Goal: Task Accomplishment & Management: Manage account settings

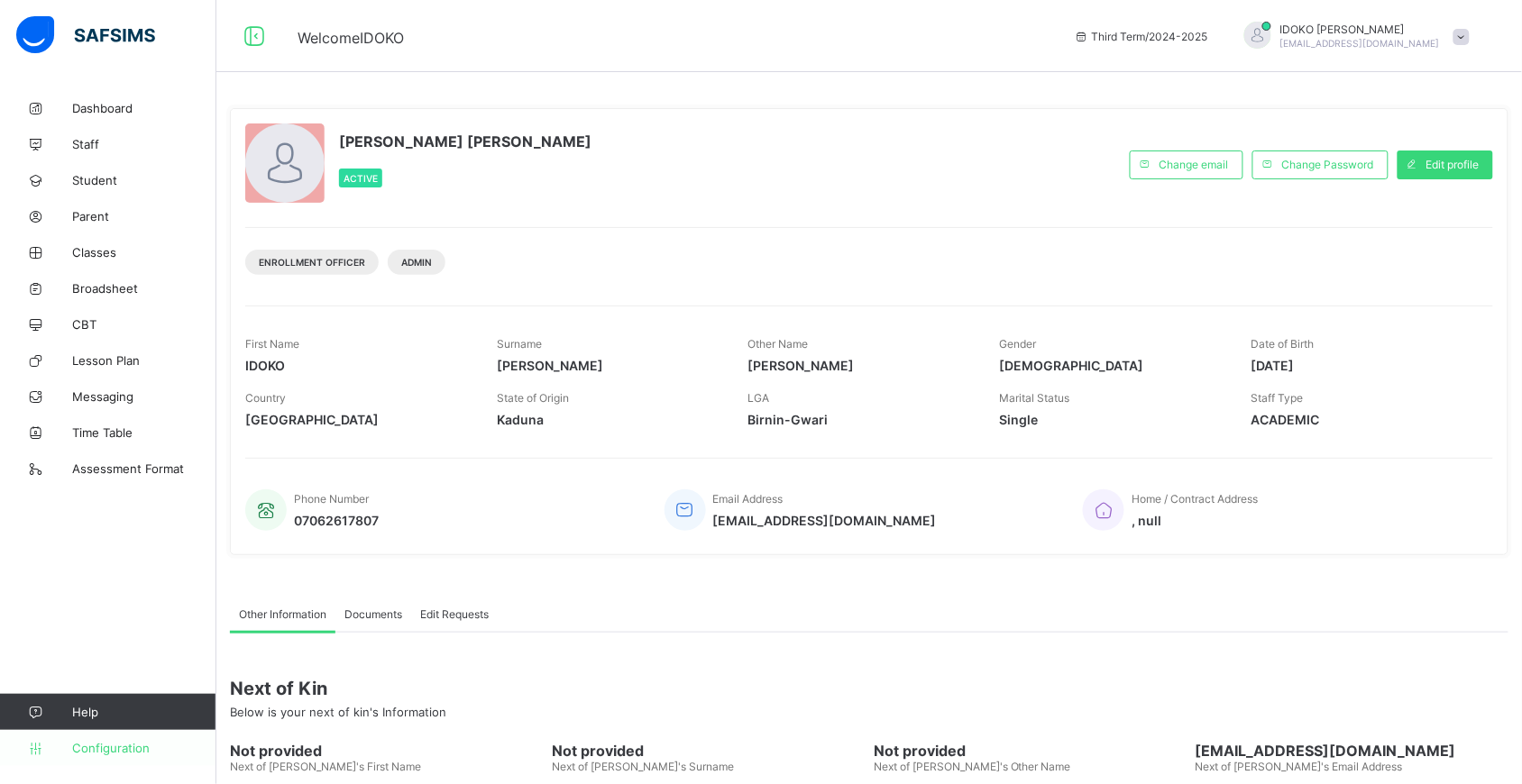
click at [120, 745] on span "Configuration" at bounding box center [143, 748] width 143 height 15
click at [99, 741] on span "Configuration" at bounding box center [143, 748] width 143 height 15
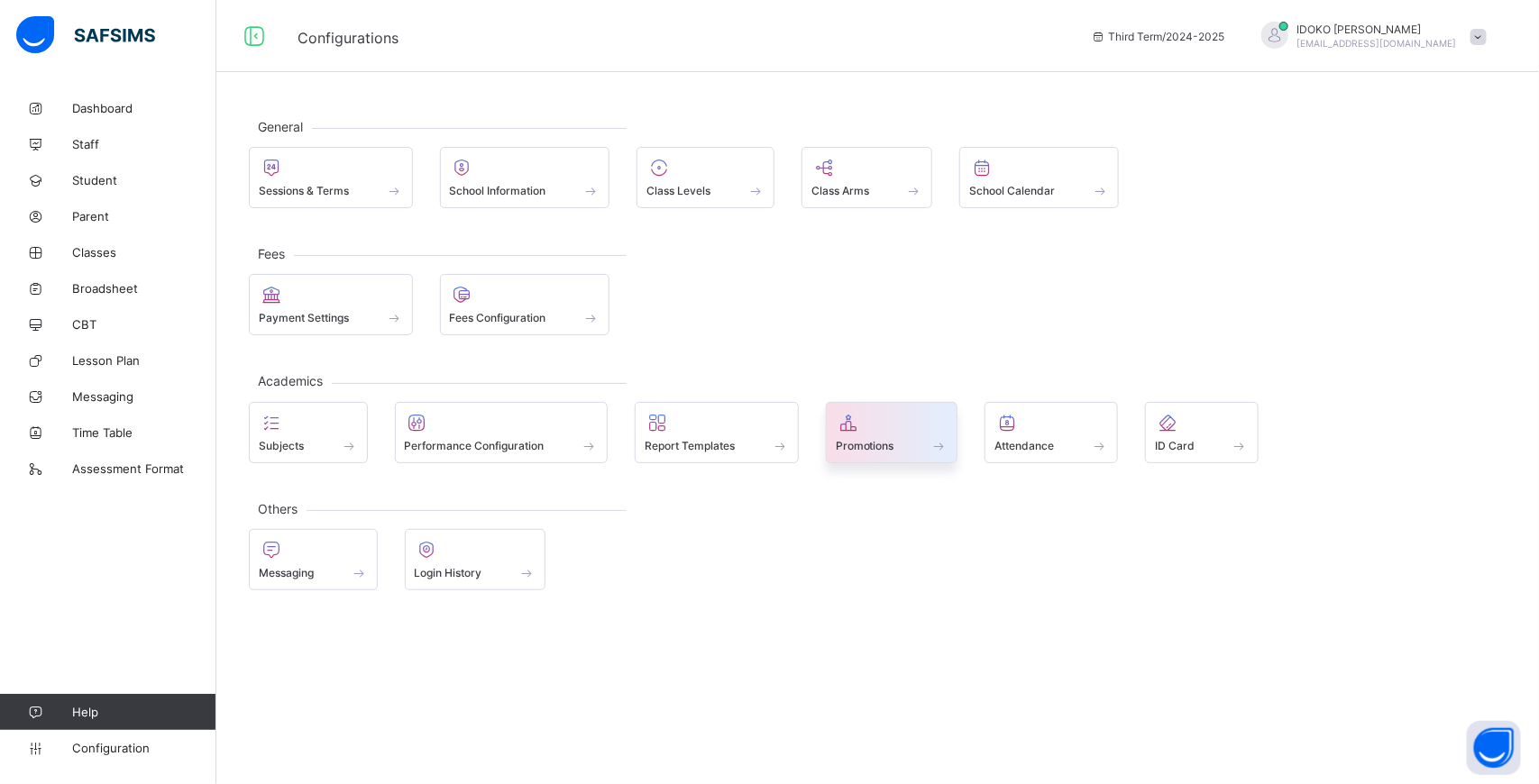
click at [876, 415] on div at bounding box center [893, 423] width 113 height 21
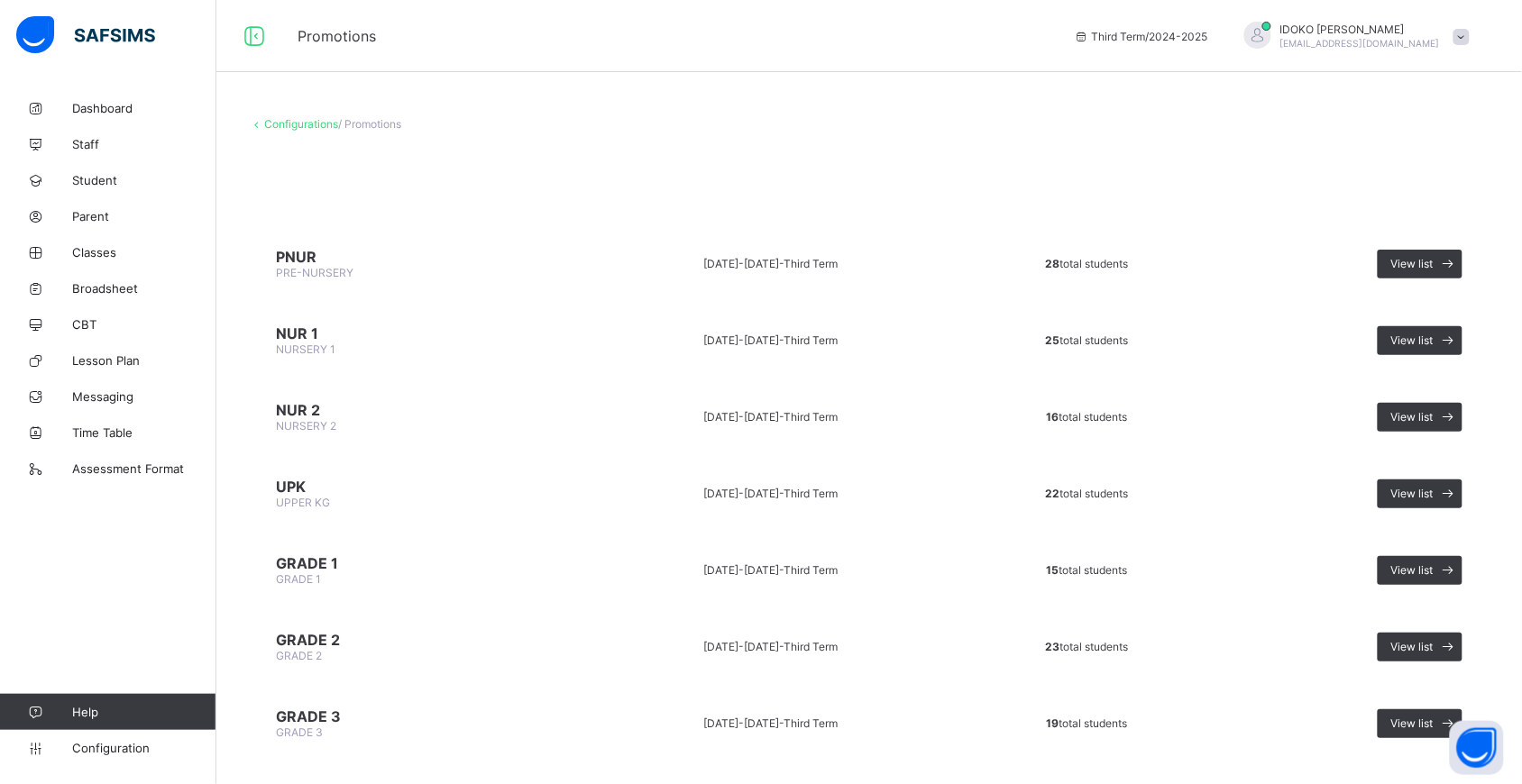
drag, startPoint x: 304, startPoint y: 130, endPoint x: 307, endPoint y: 122, distance: 8.5
click at [307, 122] on link "Configurations" at bounding box center [301, 124] width 74 height 14
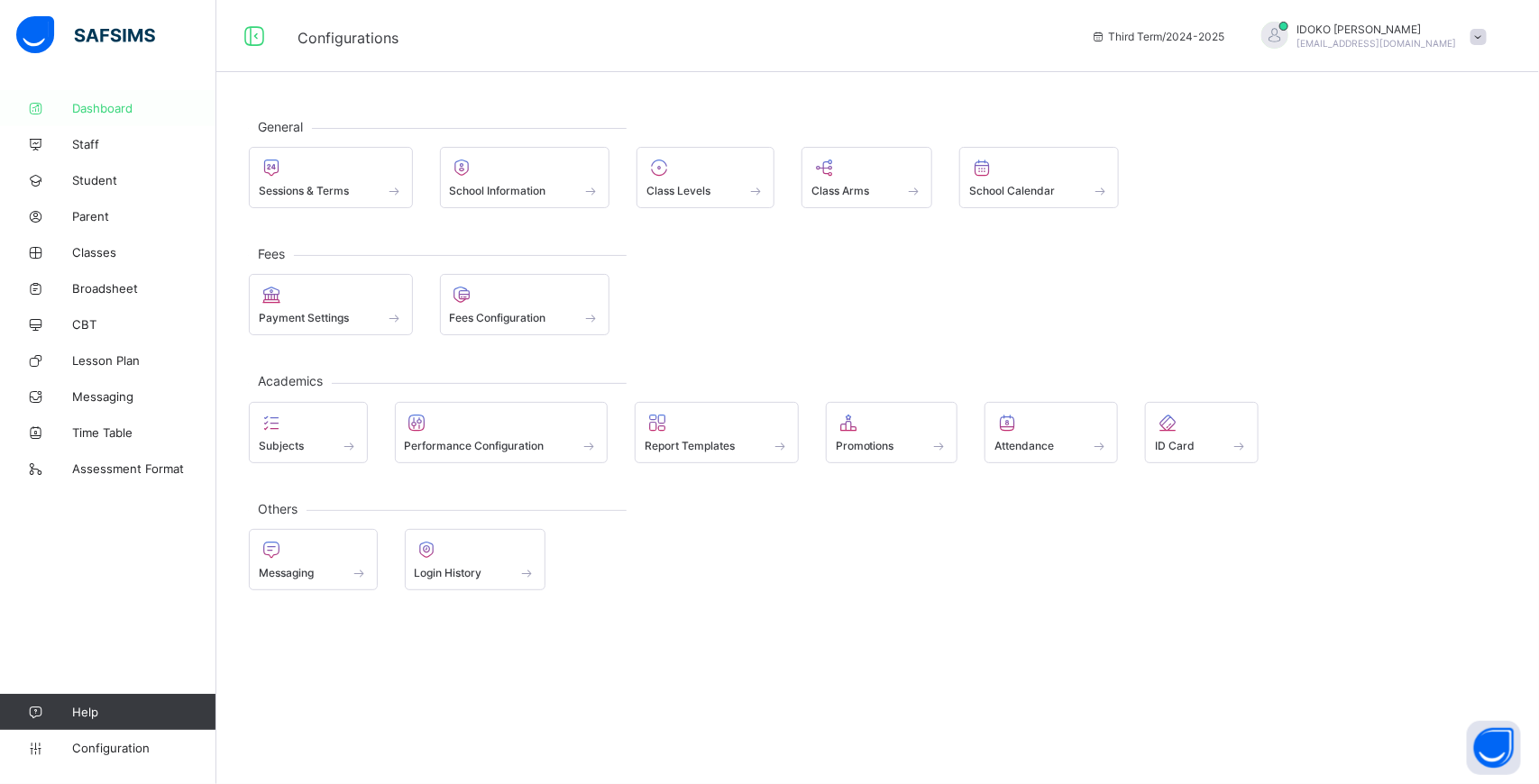
click at [117, 113] on span "Dashboard" at bounding box center [144, 108] width 144 height 15
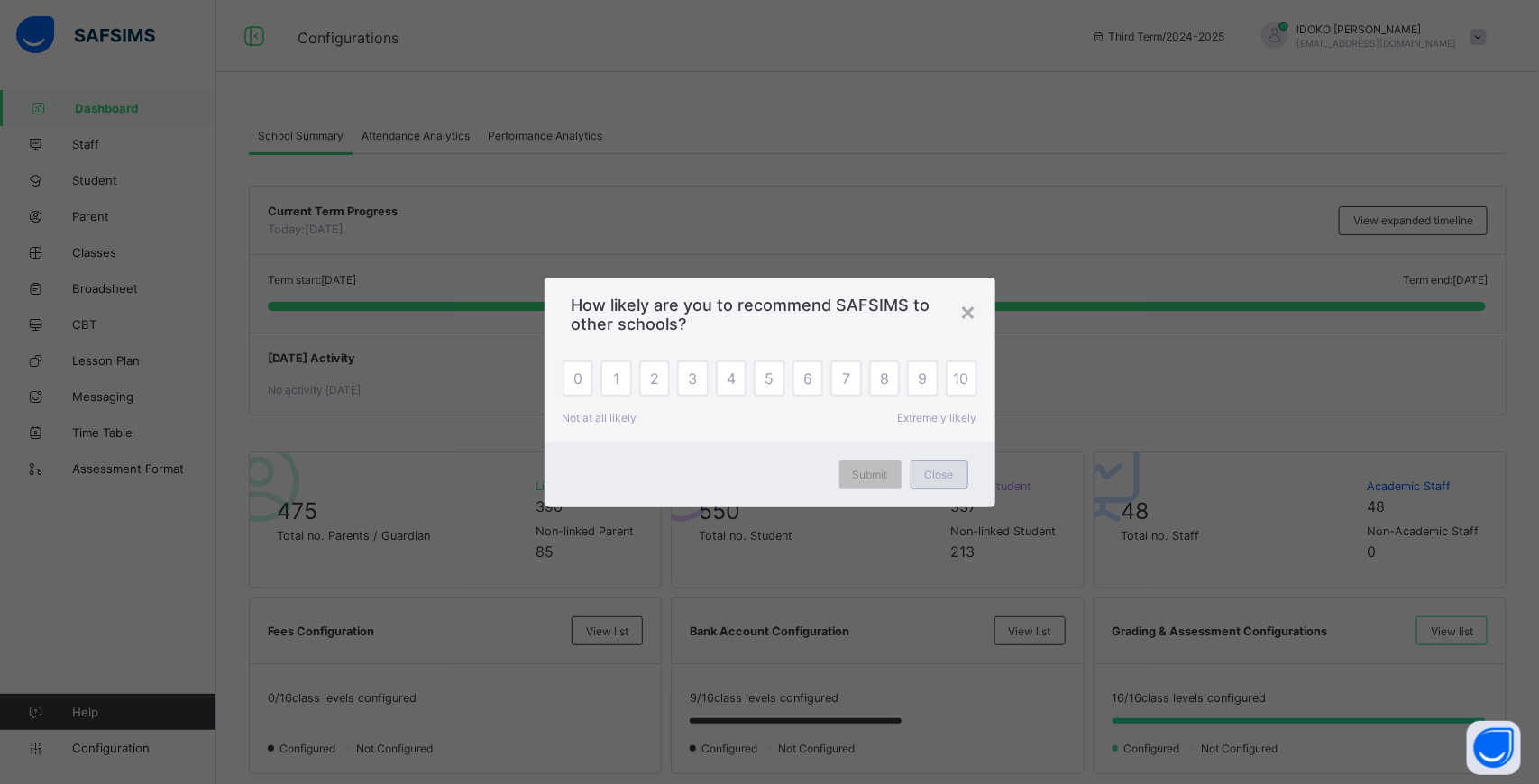
click at [938, 470] on span "Close" at bounding box center [939, 474] width 29 height 14
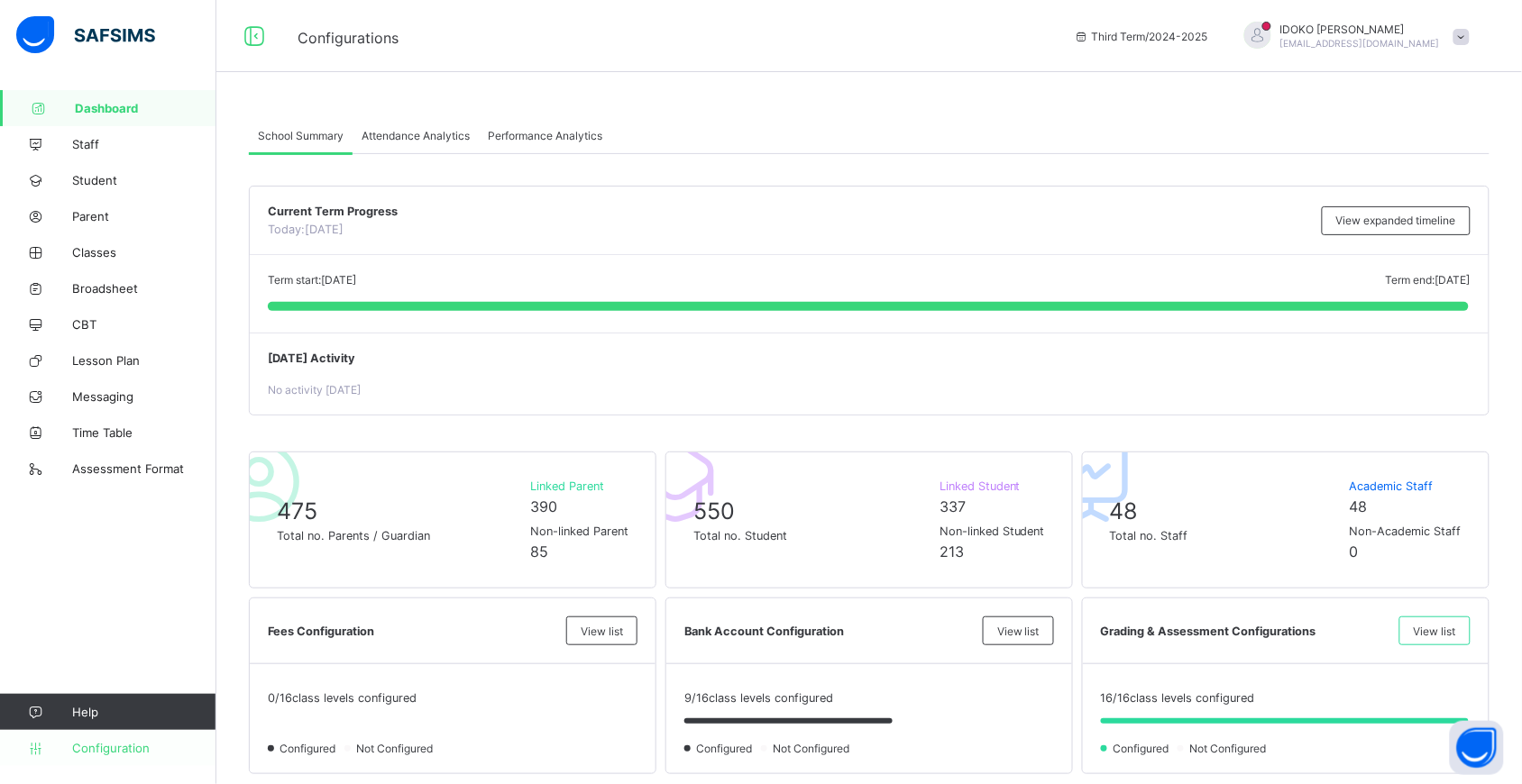
click at [104, 745] on span "Configuration" at bounding box center [143, 748] width 143 height 15
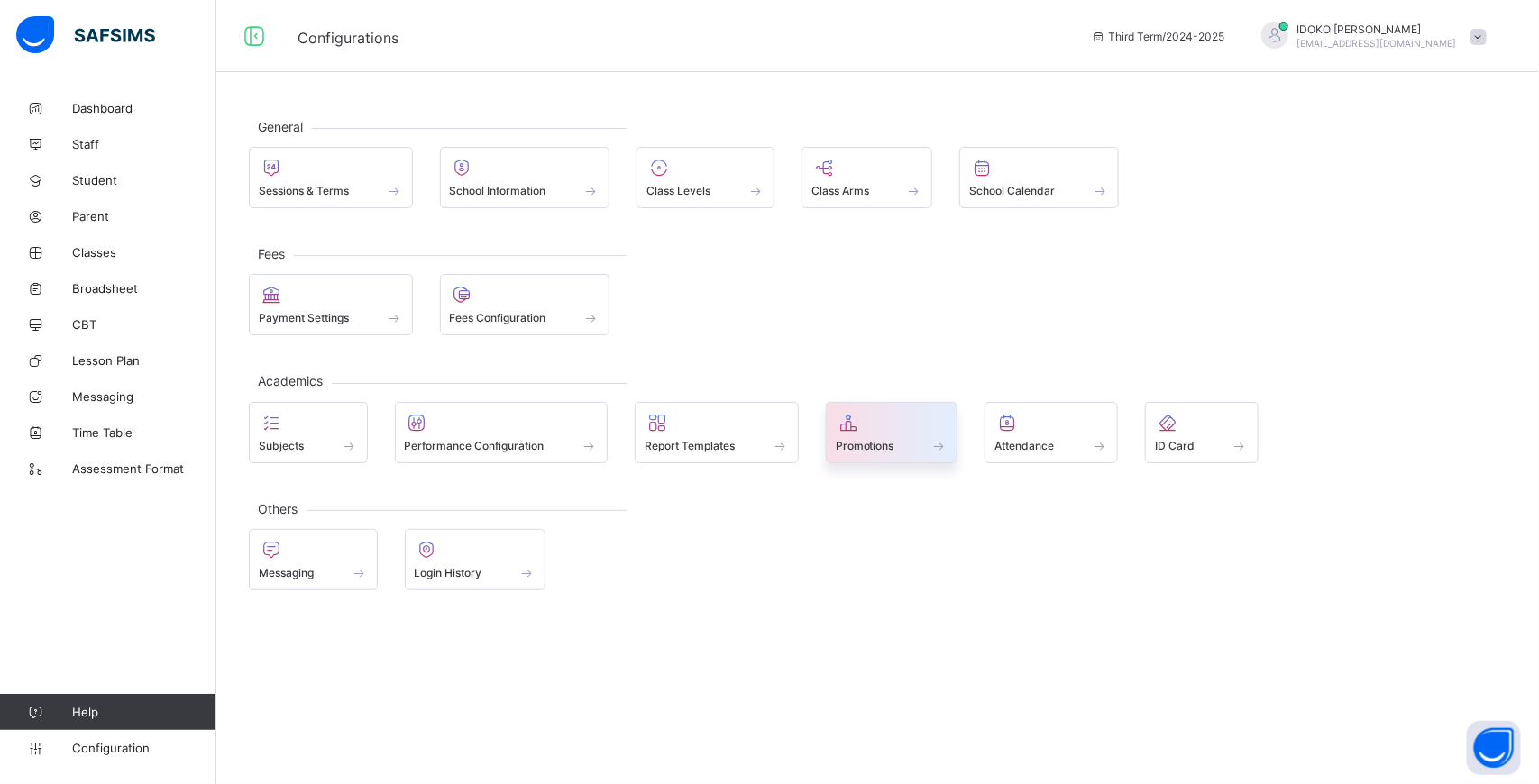
click at [866, 438] on span at bounding box center [893, 435] width 113 height 5
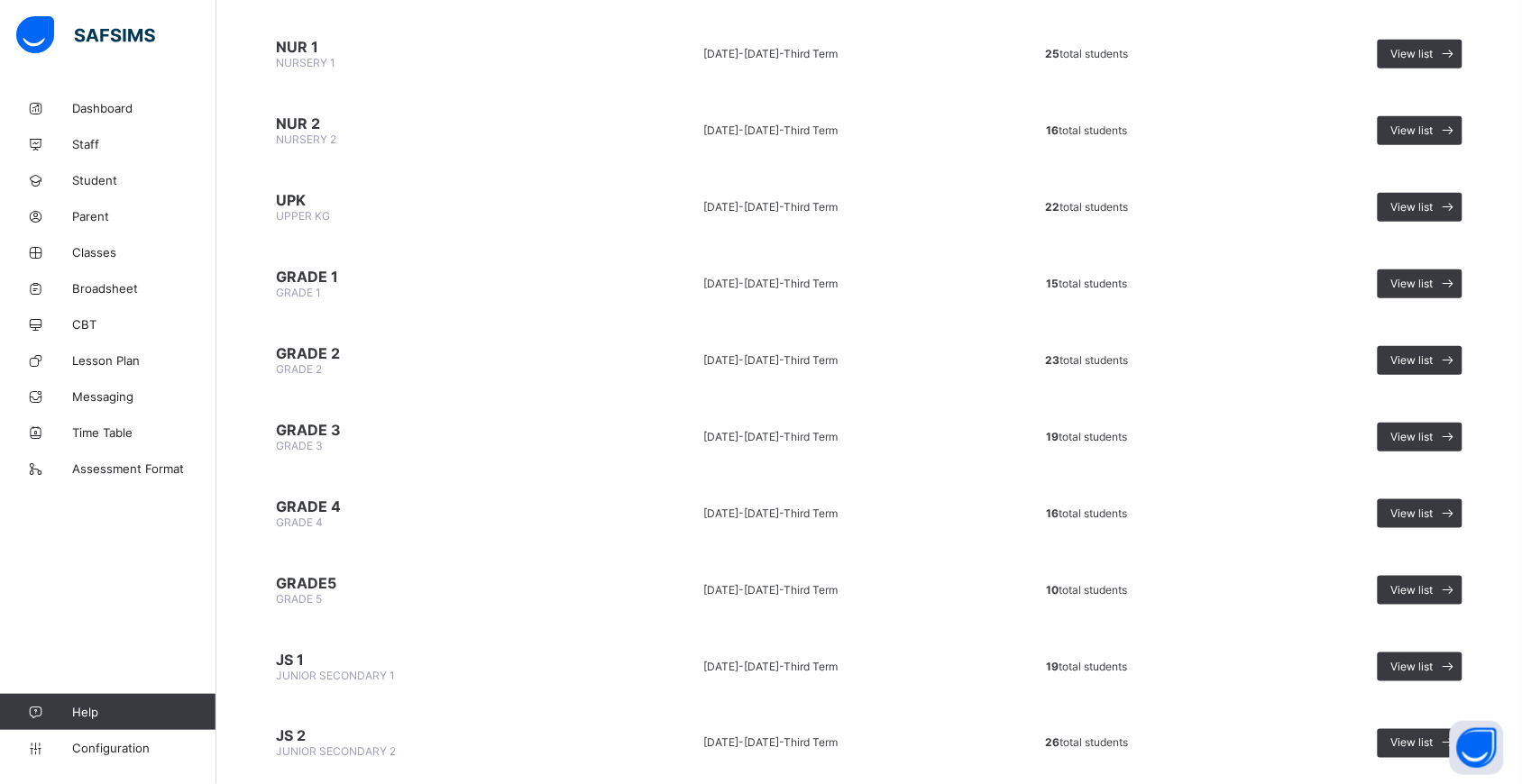
scroll to position [408, 0]
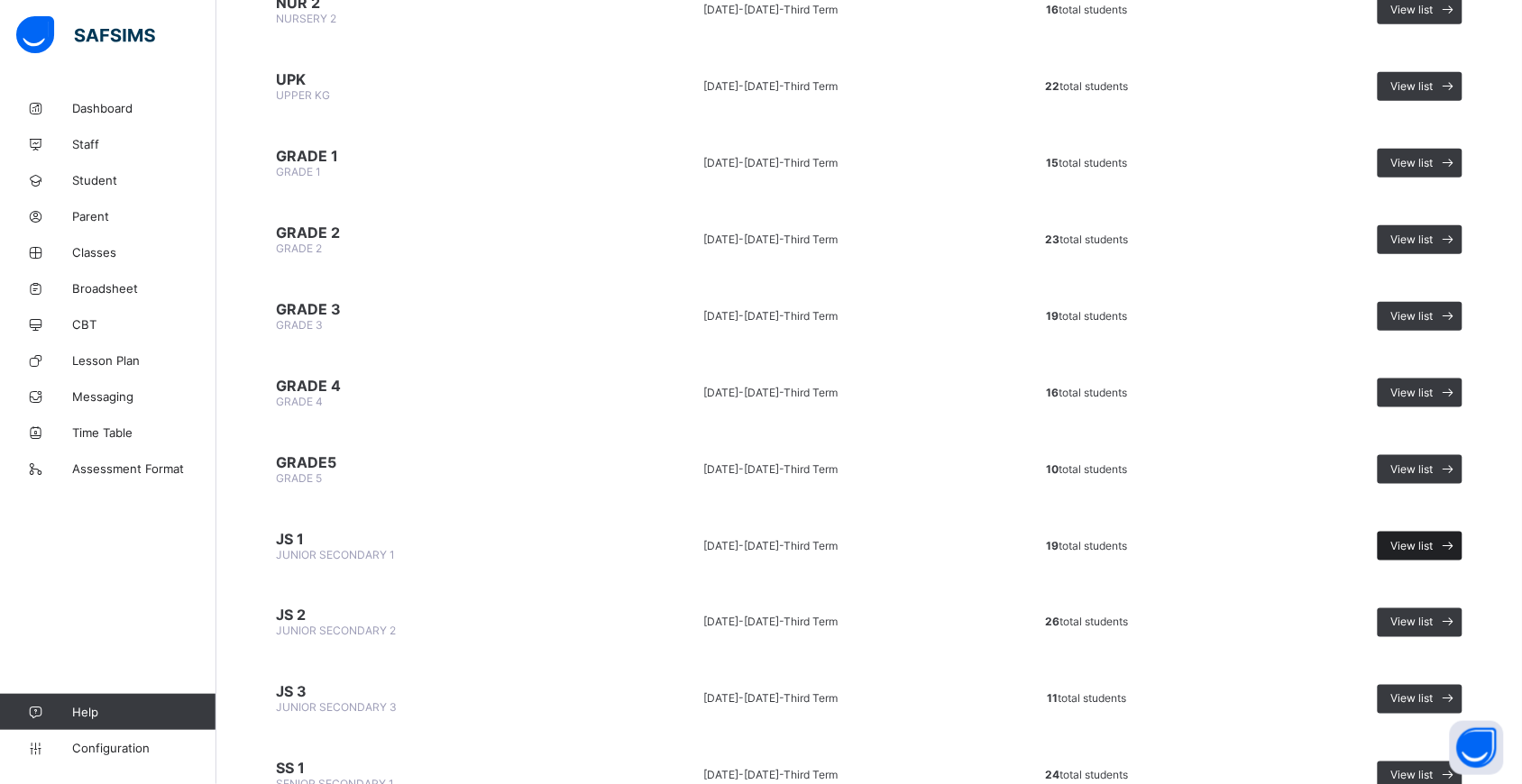
click at [1433, 539] on span "View list" at bounding box center [1412, 545] width 43 height 14
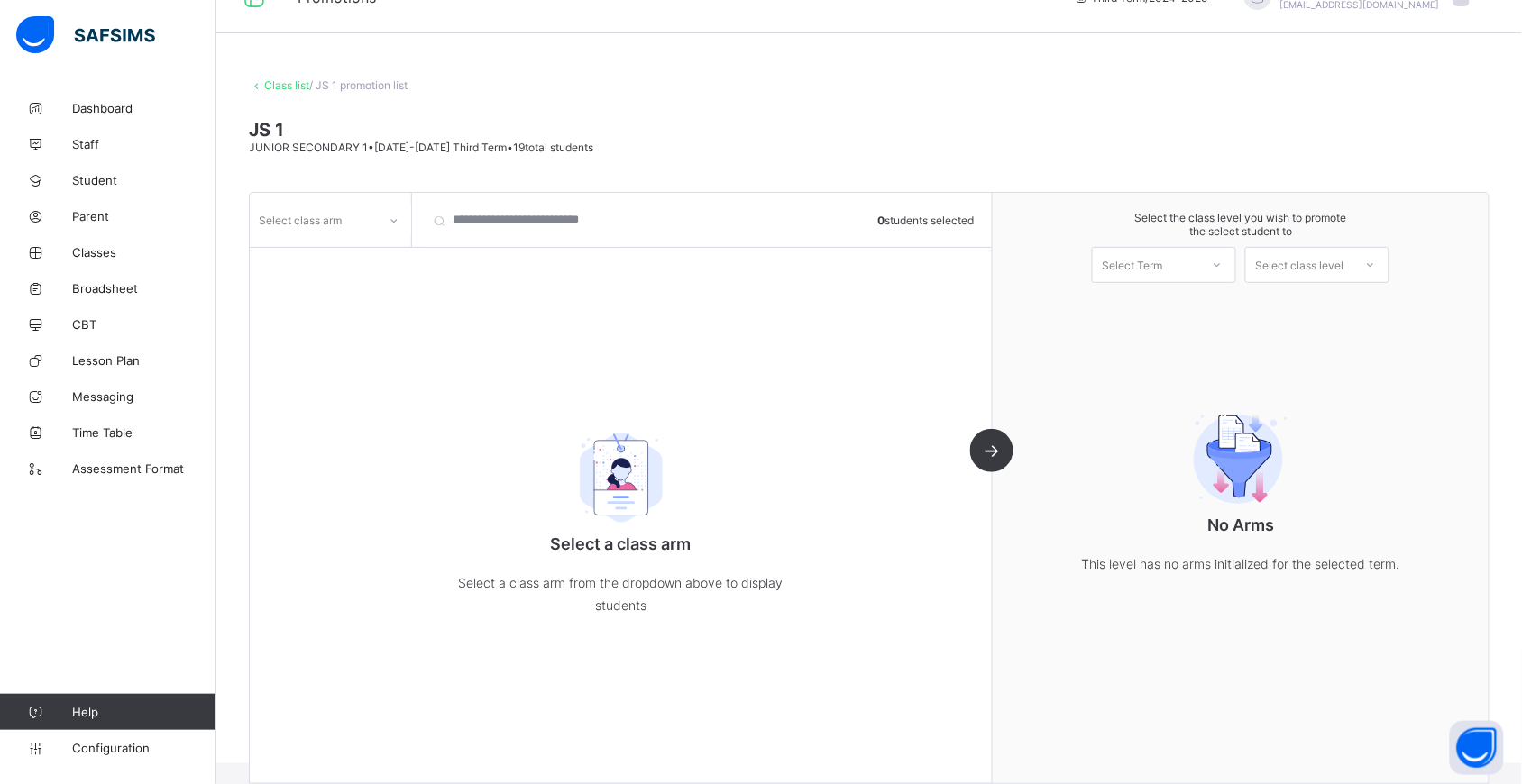
scroll to position [43, 0]
click at [613, 520] on img at bounding box center [621, 478] width 135 height 91
click at [1222, 263] on icon at bounding box center [1217, 265] width 11 height 18
click at [1381, 254] on div at bounding box center [1369, 264] width 32 height 31
drag, startPoint x: 729, startPoint y: 379, endPoint x: 357, endPoint y: 282, distance: 384.4
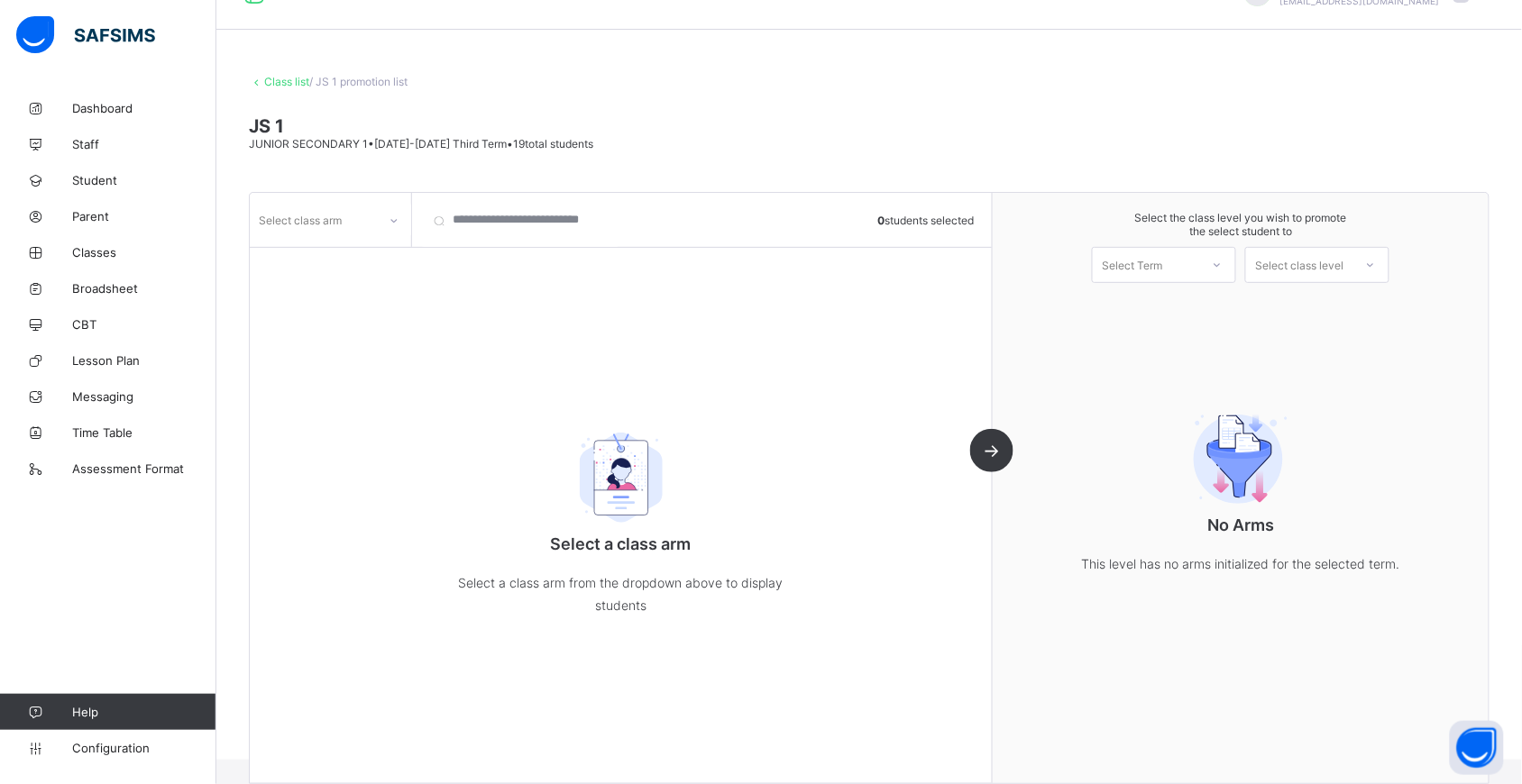
click at [357, 282] on div "Select class arm 0 students selected Select a class arm Select a class arm from…" at bounding box center [620, 488] width 743 height 591
click at [390, 221] on icon at bounding box center [394, 221] width 11 height 18
click at [361, 286] on div "GOLD" at bounding box center [330, 287] width 160 height 28
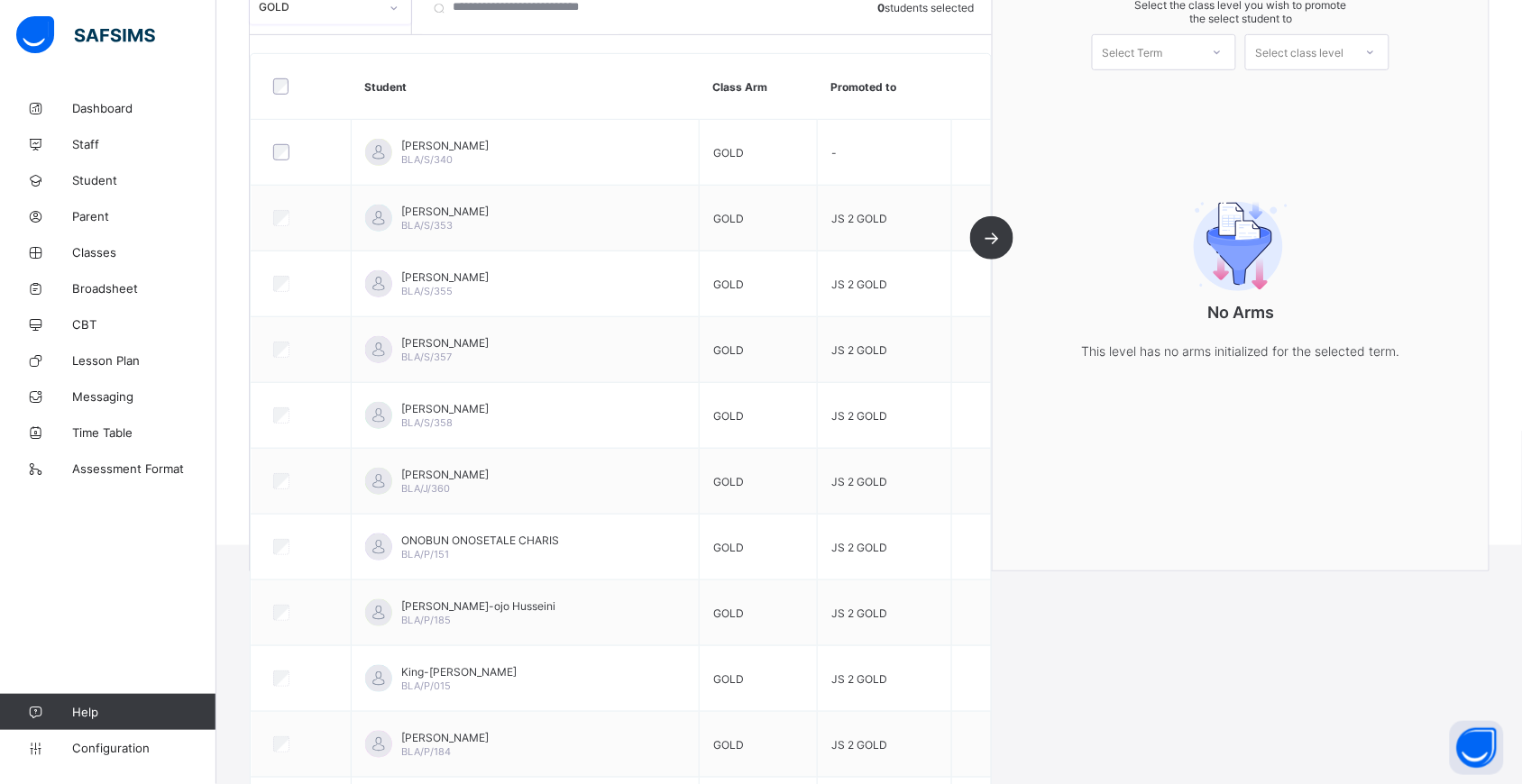
scroll to position [0, 0]
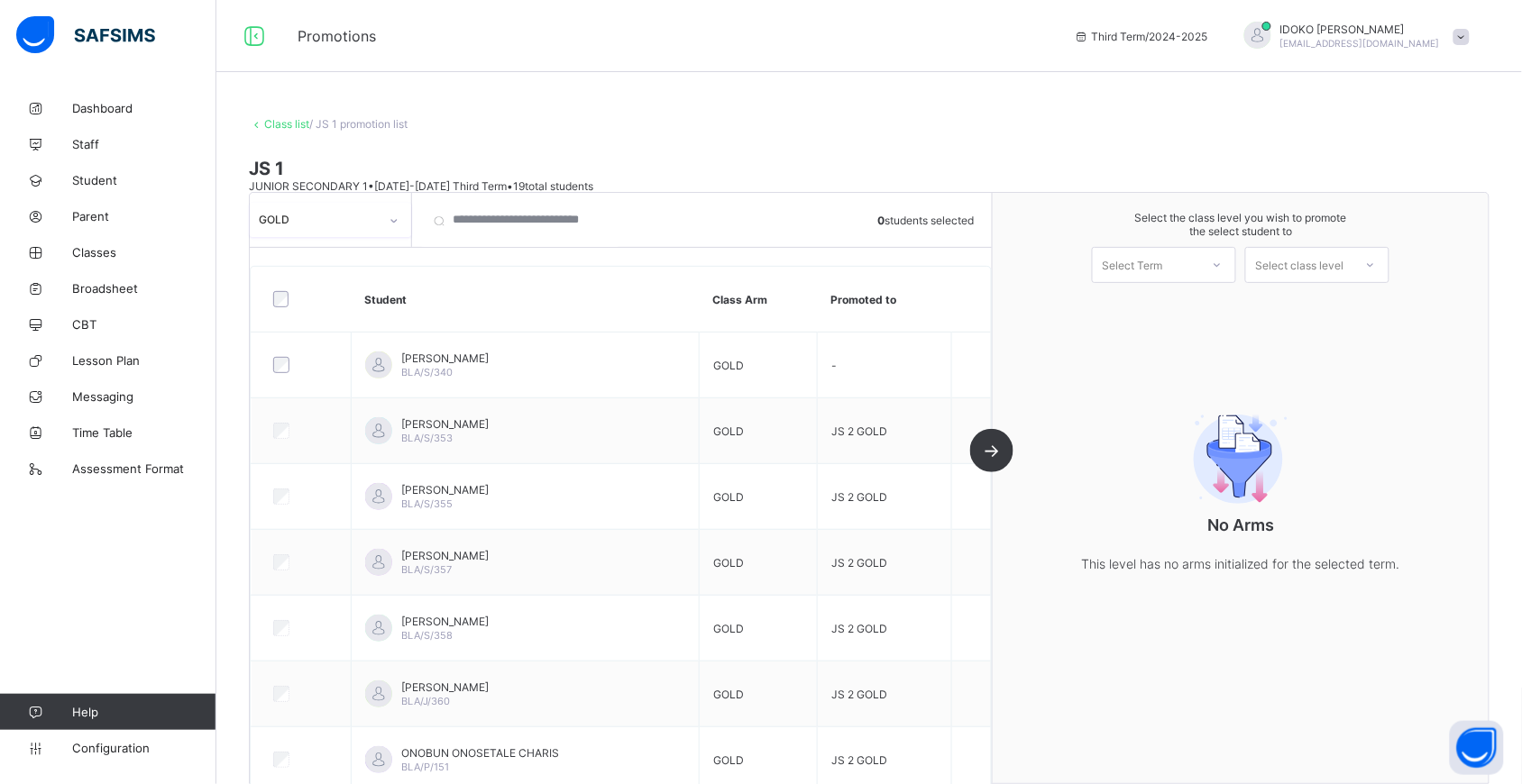
click at [1219, 259] on div at bounding box center [1217, 264] width 32 height 31
click at [1213, 291] on div "First Term [DATE]-[DATE]" at bounding box center [1164, 312] width 142 height 42
click at [1218, 263] on div at bounding box center [1217, 264] width 32 height 31
click at [1201, 259] on div "First Term [DATE]-[DATE]" at bounding box center [1150, 265] width 99 height 14
click at [415, 186] on span "JUNIOR SECONDARY 1 • [DATE]-[DATE] Third Term • 19 total students" at bounding box center [421, 186] width 344 height 14
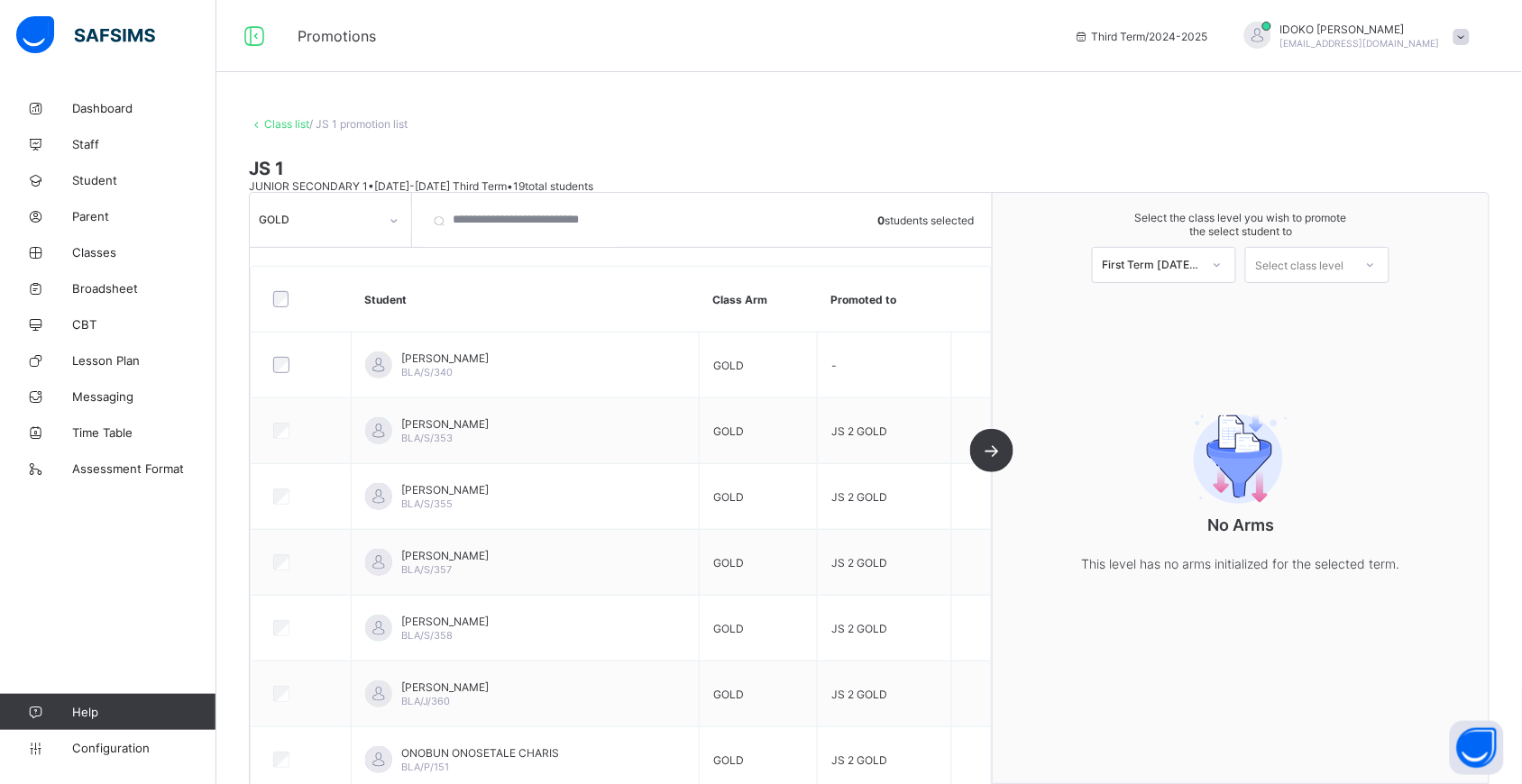
click at [448, 180] on span "JUNIOR SECONDARY 1 • [DATE]-[DATE] Third Term • 19 total students" at bounding box center [421, 186] width 344 height 14
drag, startPoint x: 290, startPoint y: 181, endPoint x: 304, endPoint y: 123, distance: 59.7
click at [304, 123] on div "Class list / JS 1 promotion list JS 1 JUNIOR SECONDARY 1 • [DATE]-[DATE] Third …" at bounding box center [869, 447] width 1306 height 712
drag, startPoint x: 304, startPoint y: 123, endPoint x: 286, endPoint y: 118, distance: 18.7
click at [286, 118] on link "Class list" at bounding box center [287, 124] width 45 height 14
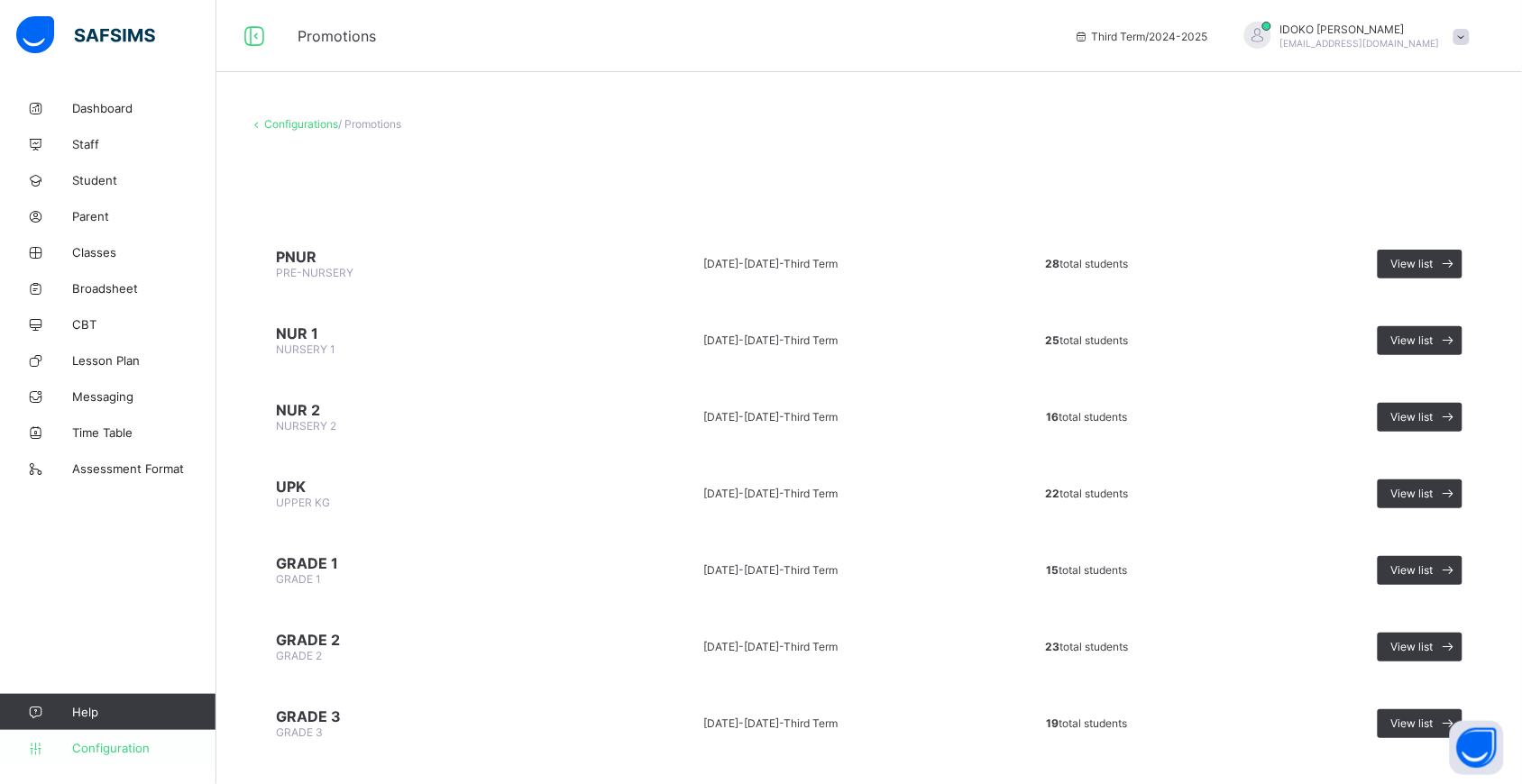
click at [104, 741] on span "Configuration" at bounding box center [143, 748] width 143 height 15
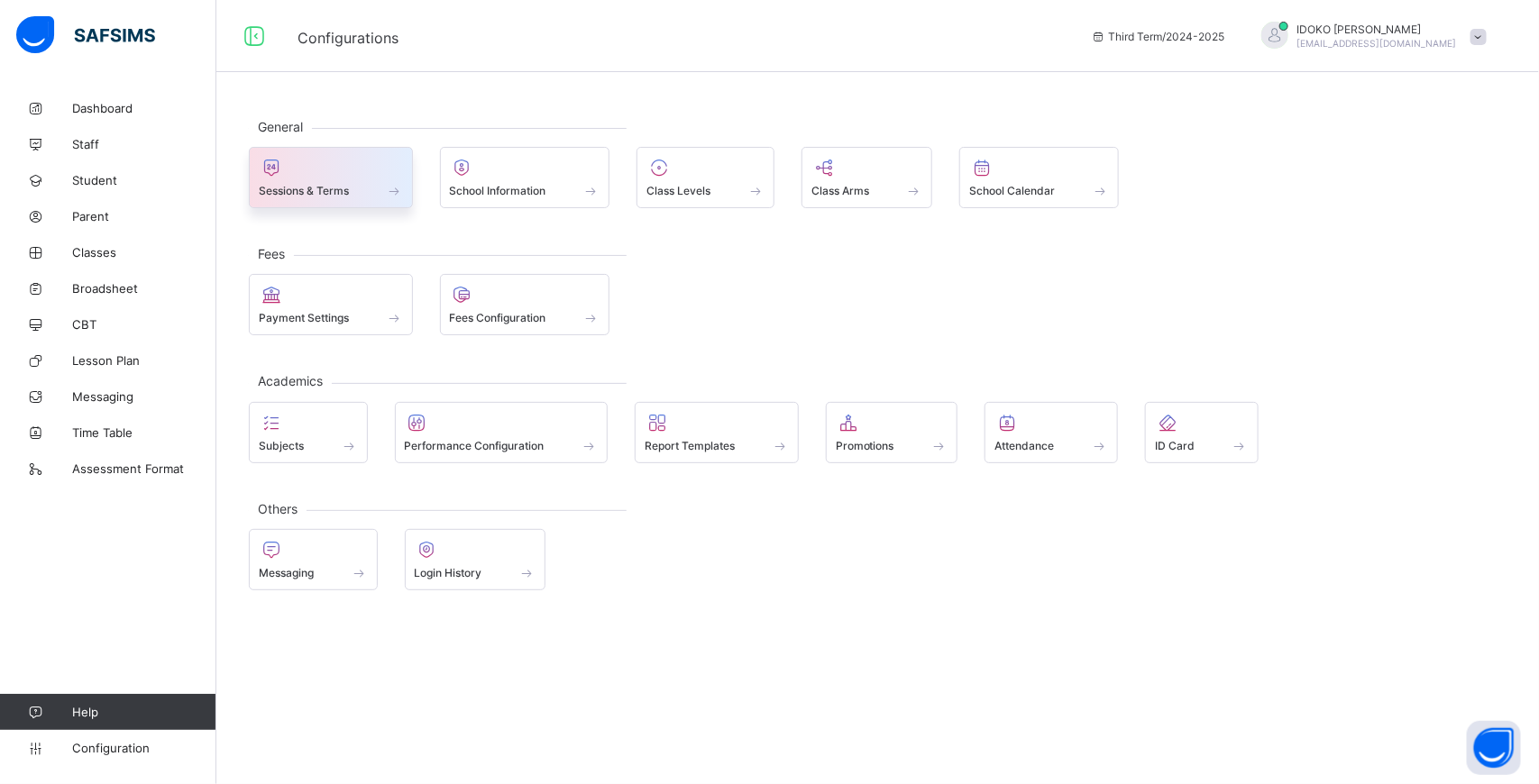
click at [353, 165] on div at bounding box center [331, 167] width 144 height 21
